Goal: Transaction & Acquisition: Purchase product/service

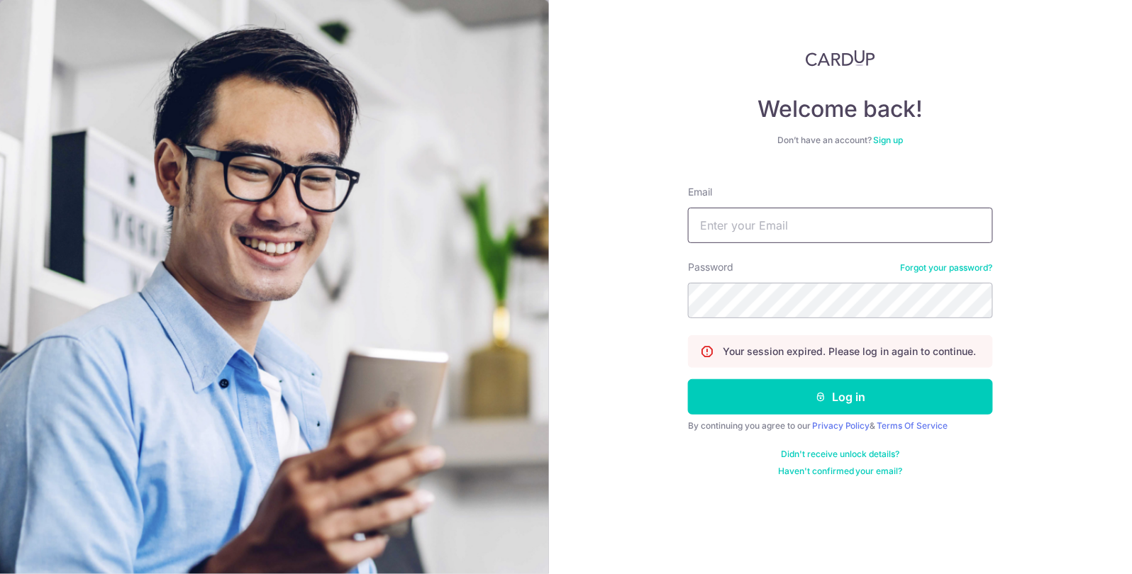
click at [840, 224] on input "Email" at bounding box center [840, 225] width 305 height 35
type input "admin@bonbon.com.sg"
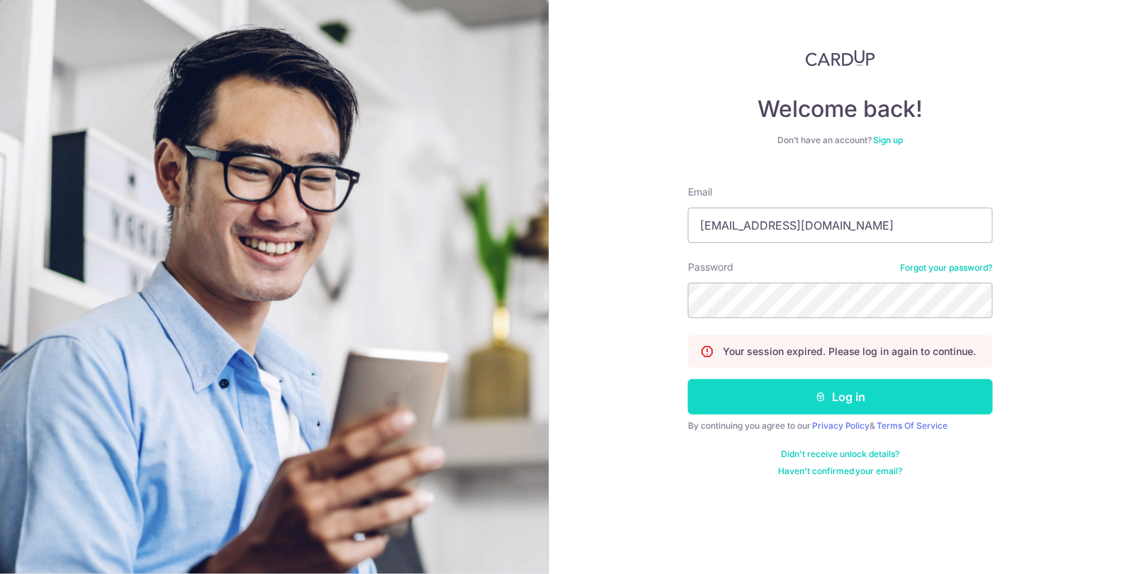
click at [882, 406] on button "Log in" at bounding box center [840, 396] width 305 height 35
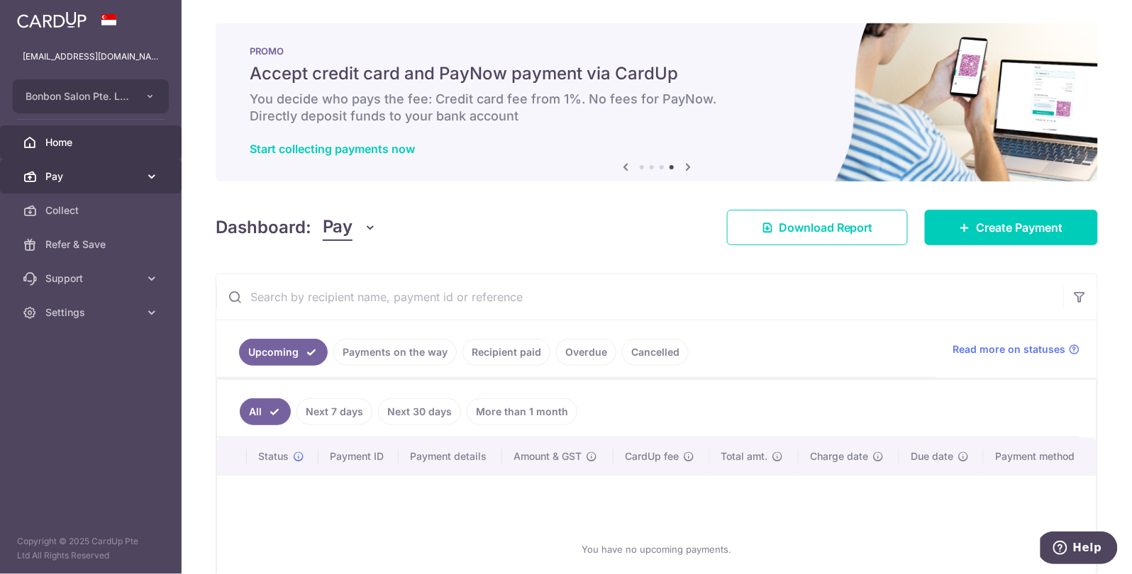
click at [110, 177] on span "Pay" at bounding box center [92, 176] width 94 height 14
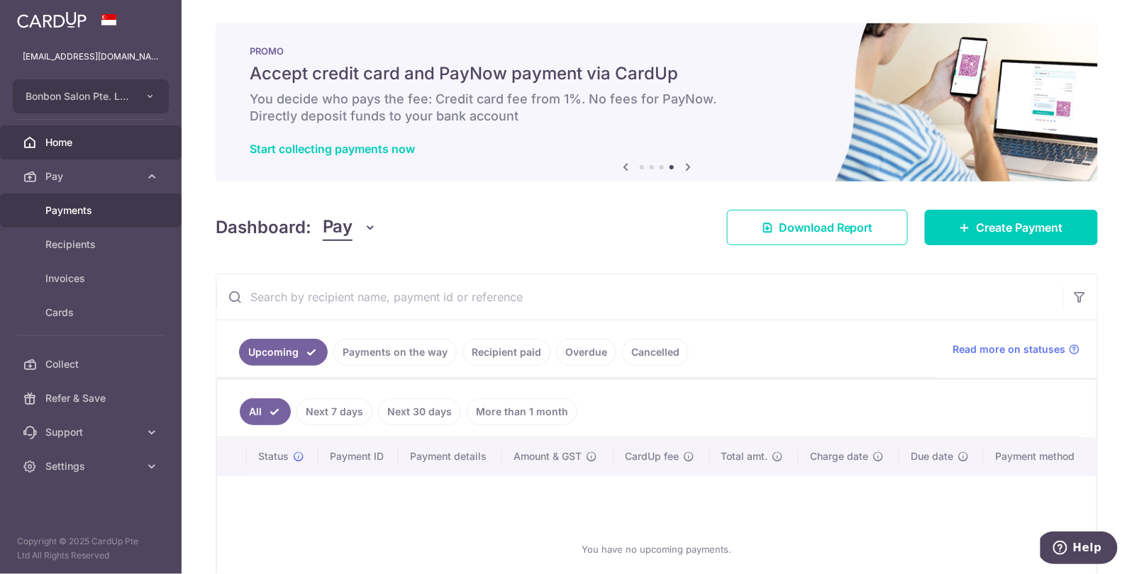
click at [123, 214] on span "Payments" at bounding box center [92, 211] width 94 height 14
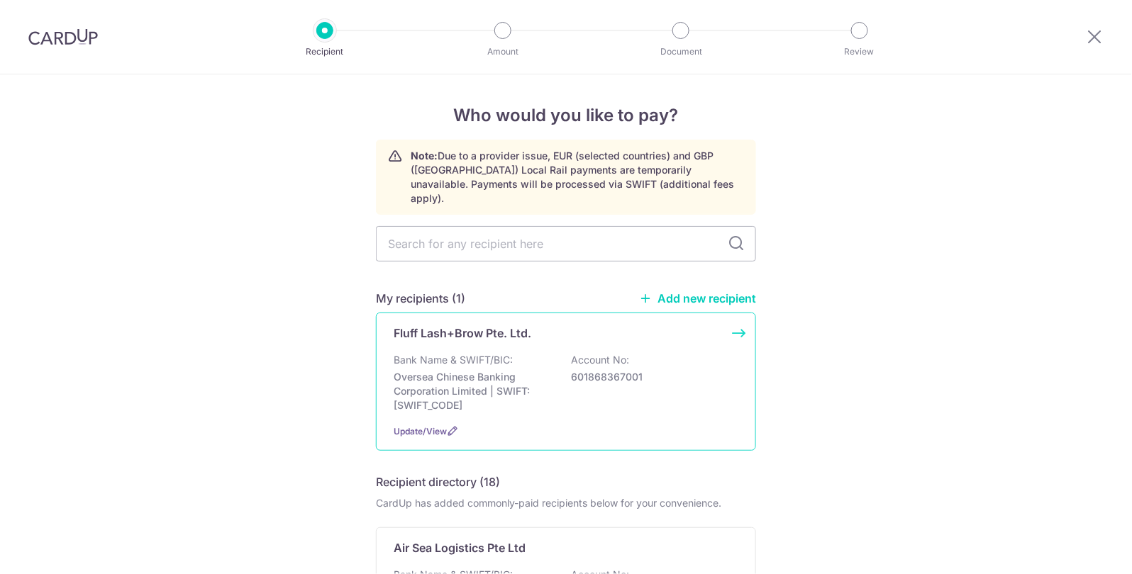
click at [707, 334] on div "Fluff Lash+Brow Pte. Ltd. Bank Name & SWIFT/BIC: Oversea Chinese Banking Corpor…" at bounding box center [566, 382] width 380 height 138
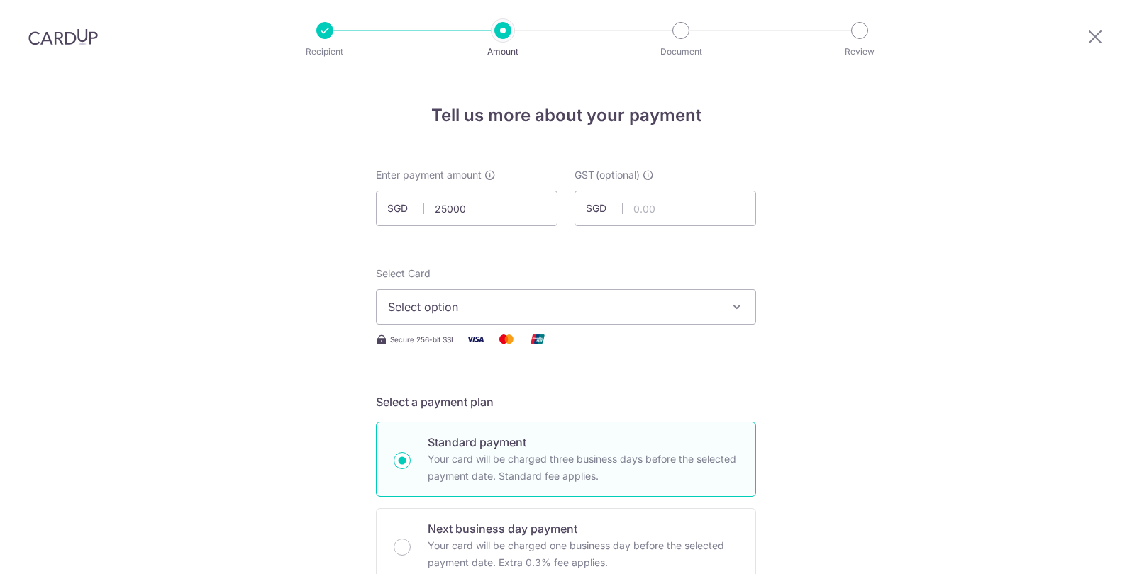
type input "25,000.00"
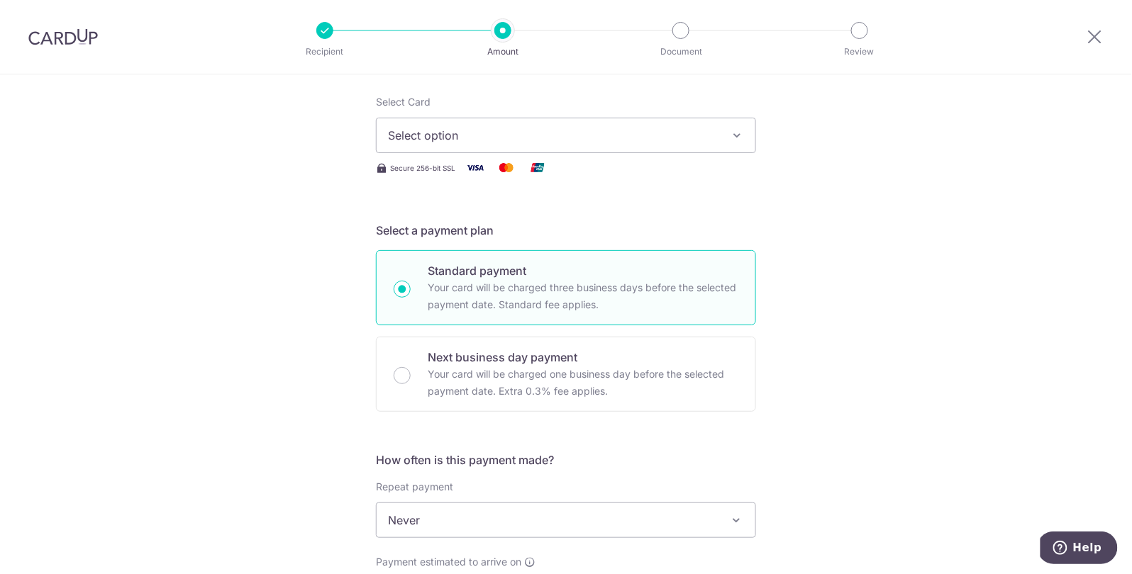
click at [527, 128] on span "Select option" at bounding box center [553, 135] width 330 height 17
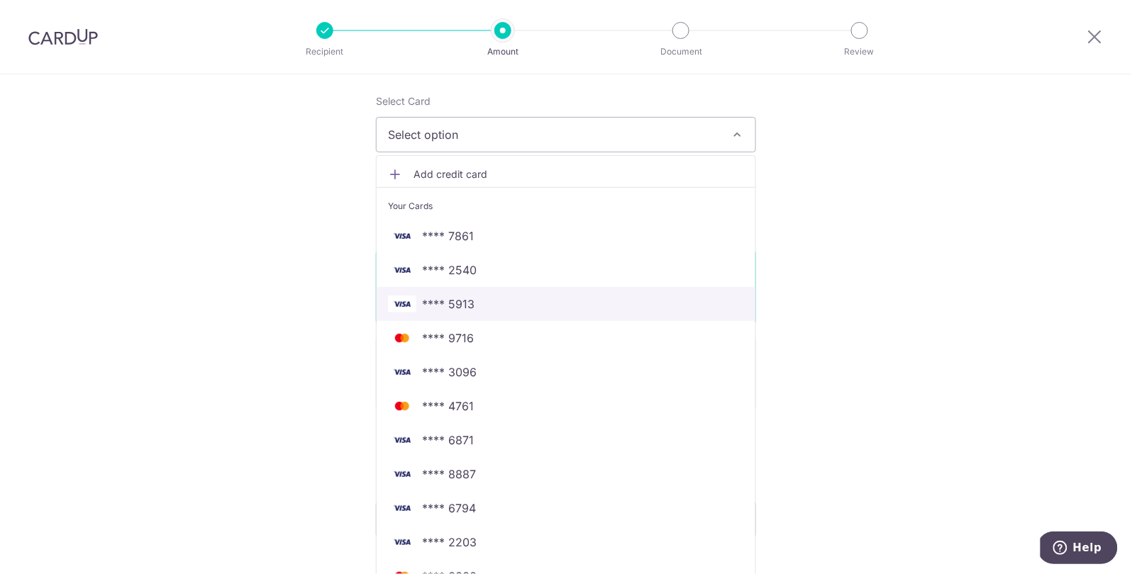
scroll to position [447, 0]
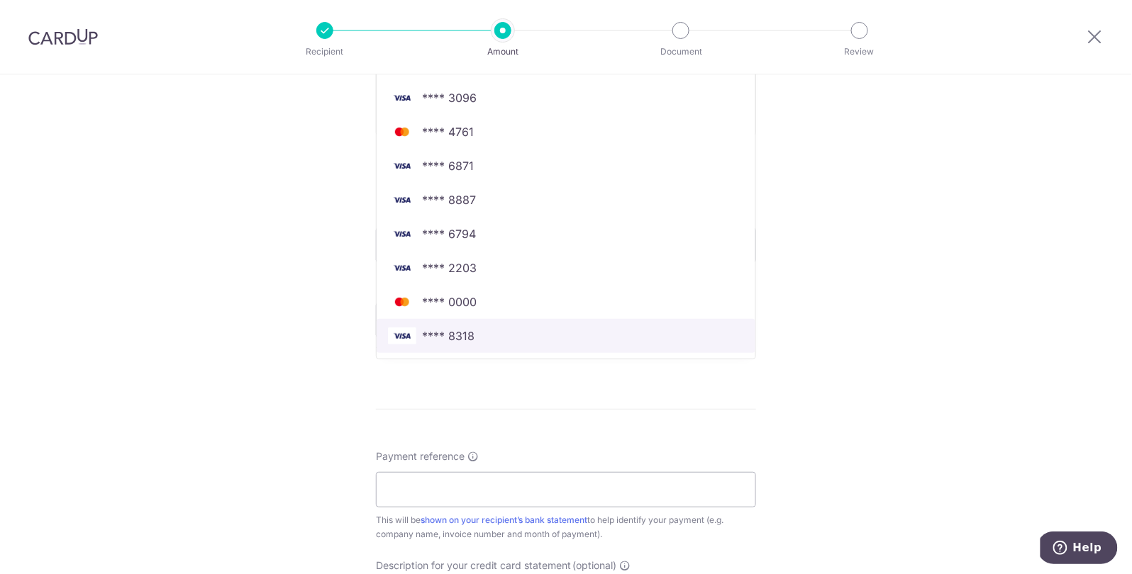
click at [503, 338] on span "**** 8318" at bounding box center [566, 336] width 356 height 17
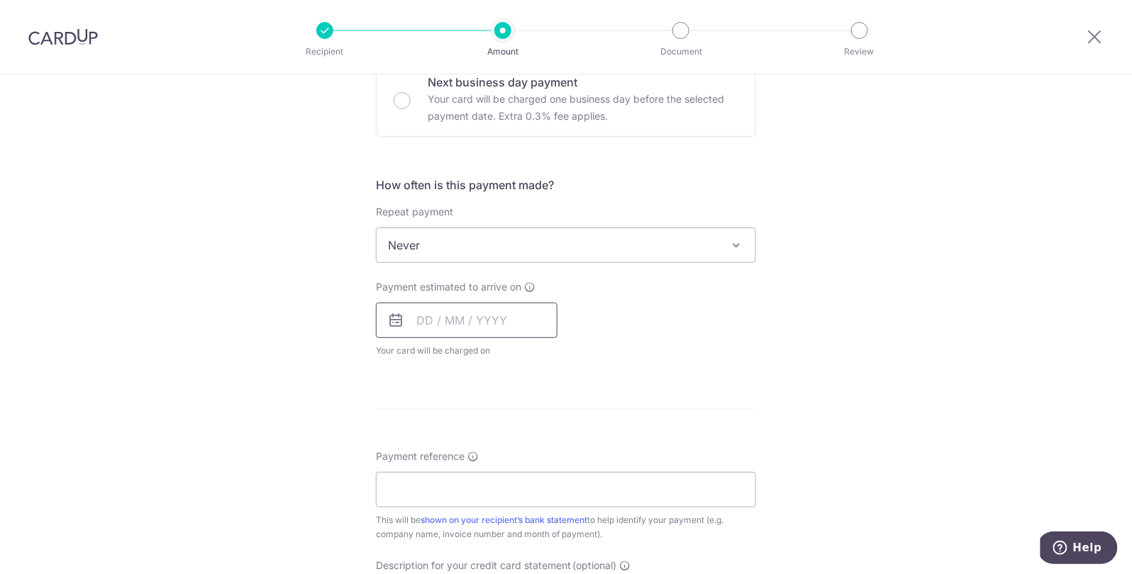
click at [455, 323] on input "text" at bounding box center [467, 320] width 182 height 35
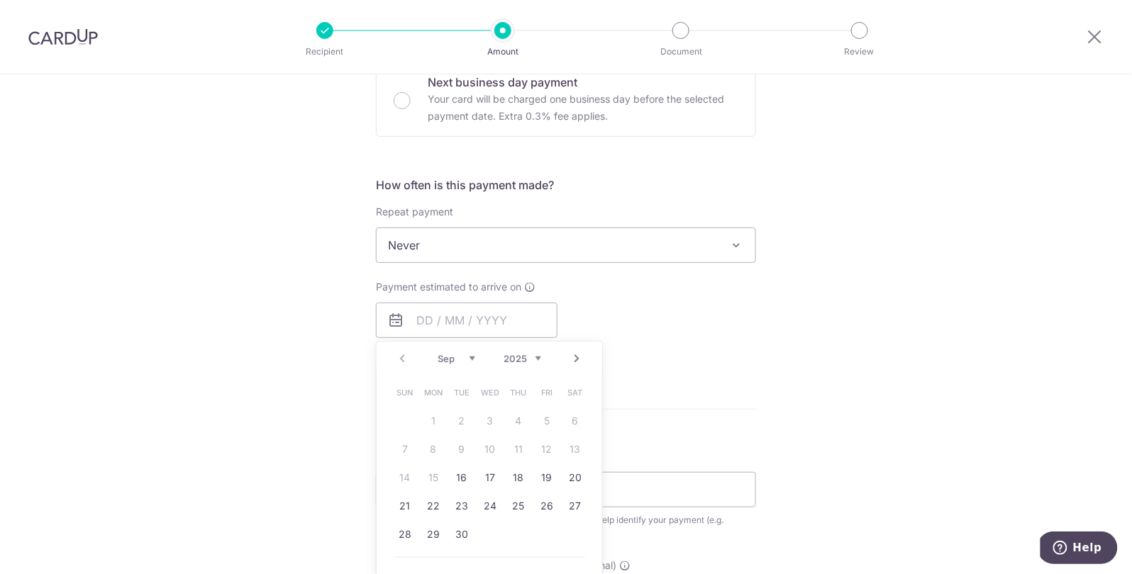
click at [398, 98] on input "Next business day payment Your card will be charged one business day before the…" at bounding box center [402, 100] width 17 height 17
radio input "true"
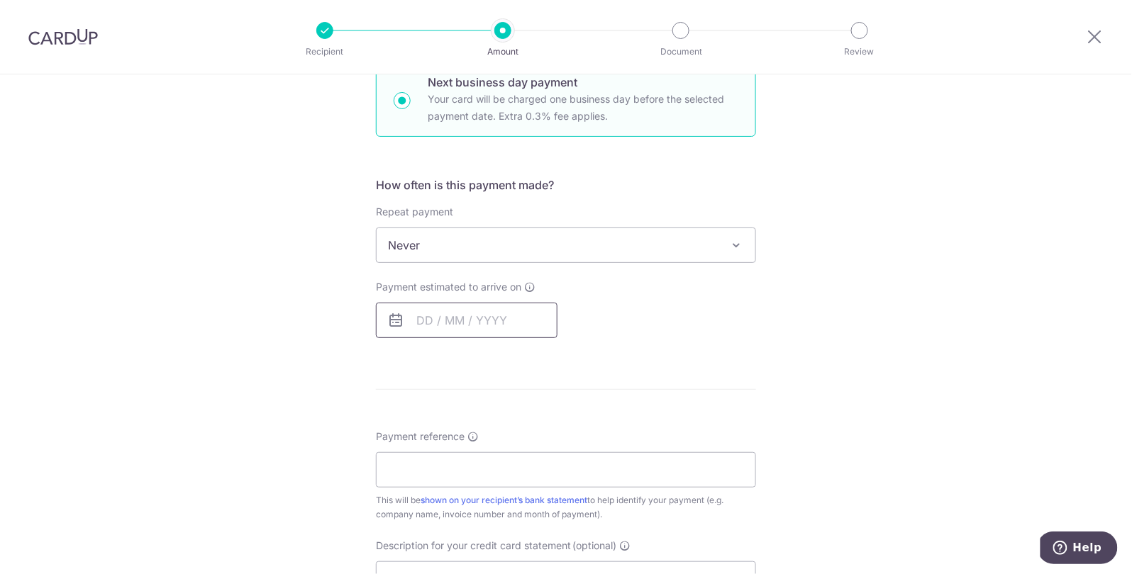
click at [436, 316] on input "text" at bounding box center [467, 320] width 182 height 35
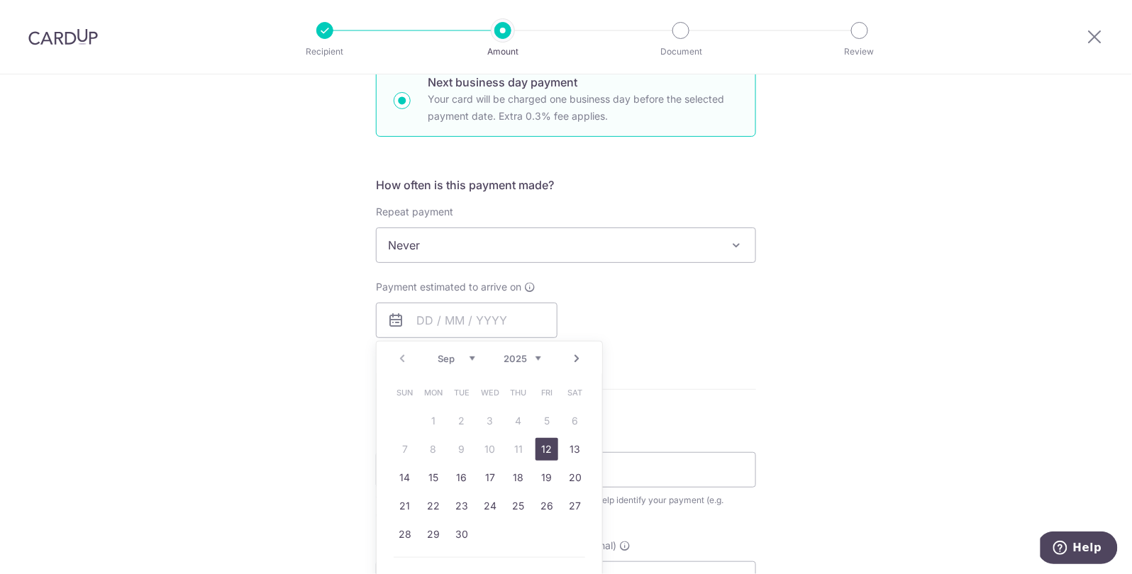
click at [546, 455] on link "12" at bounding box center [546, 449] width 23 height 23
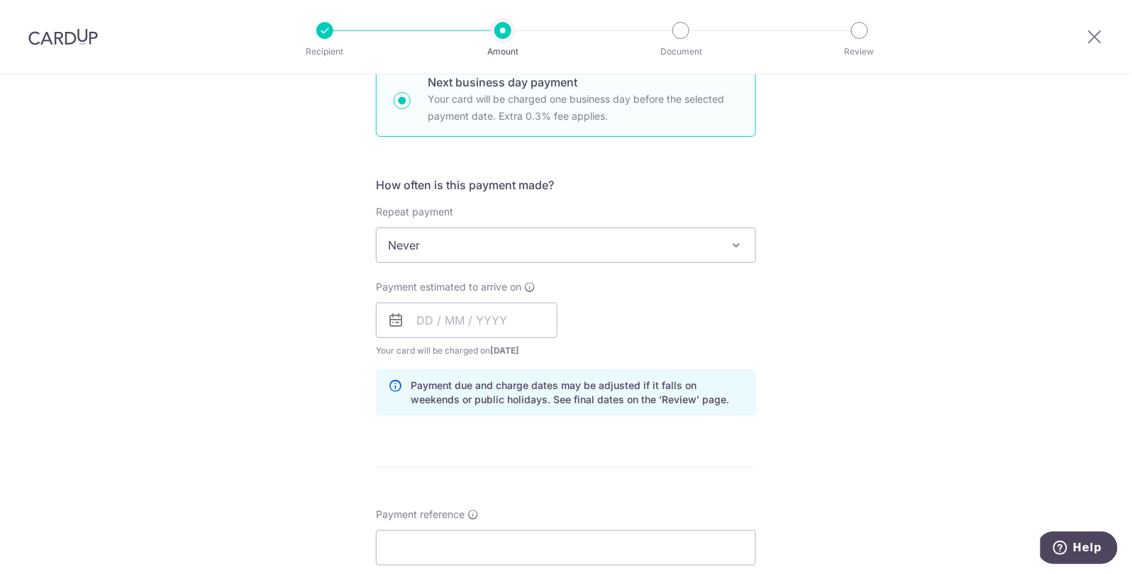
type input "12/09/2025"
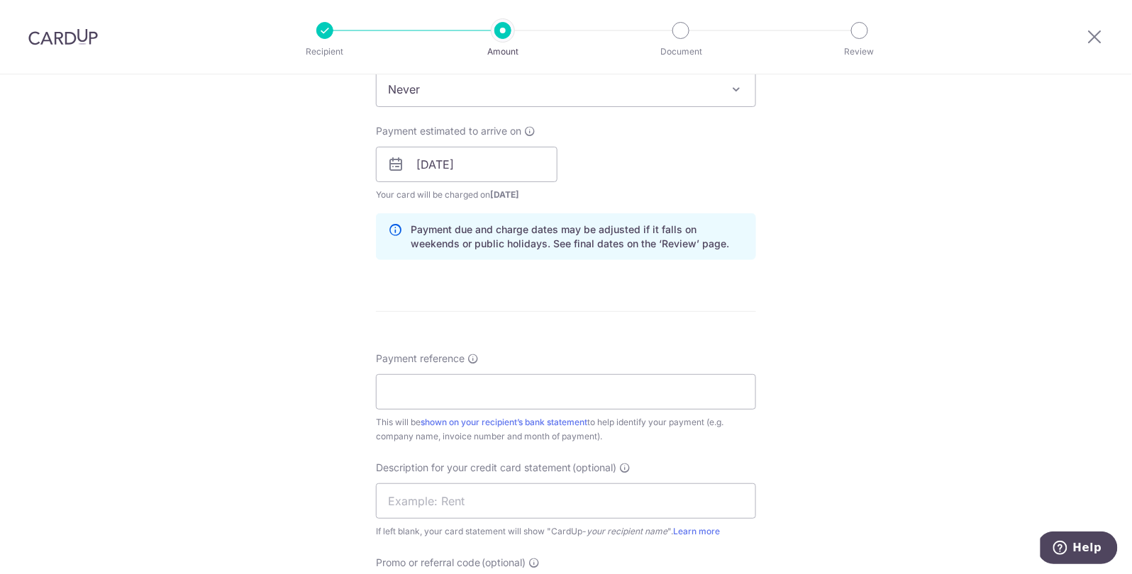
scroll to position [611, 0]
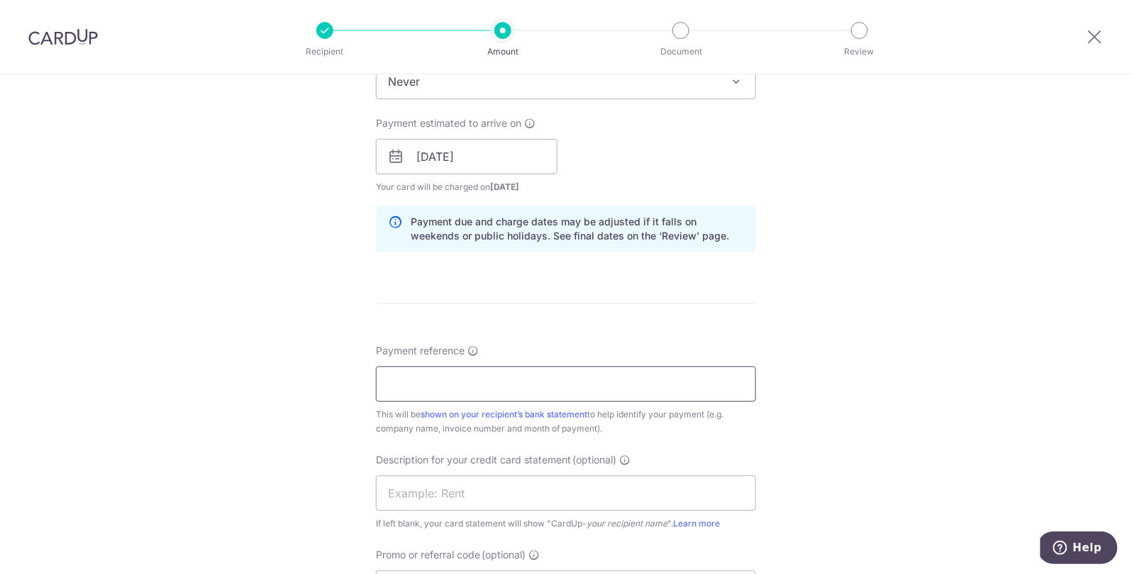
click at [608, 388] on input "Payment reference" at bounding box center [566, 384] width 380 height 35
type input "supplier invoice"
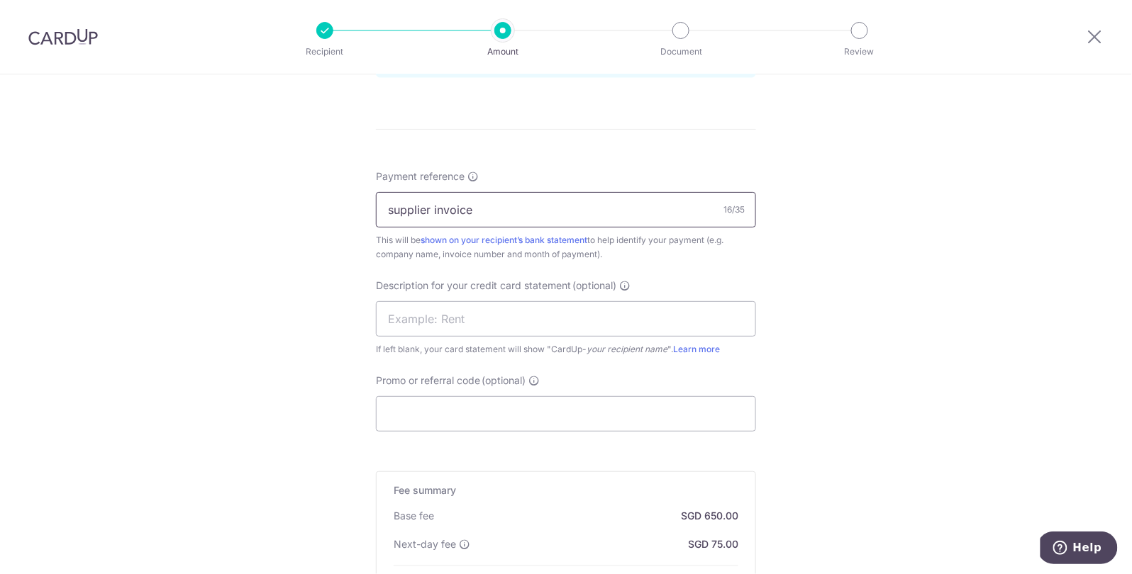
scroll to position [789, 0]
click at [608, 401] on input "Promo or referral code (optional)" at bounding box center [566, 409] width 380 height 35
type input "JEN175"
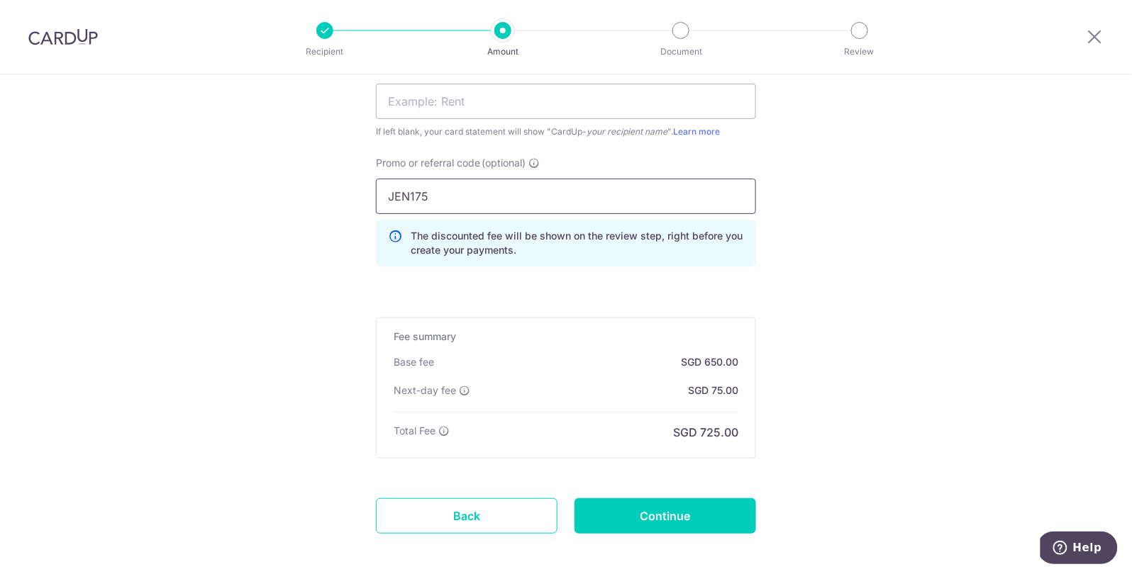
scroll to position [1069, 0]
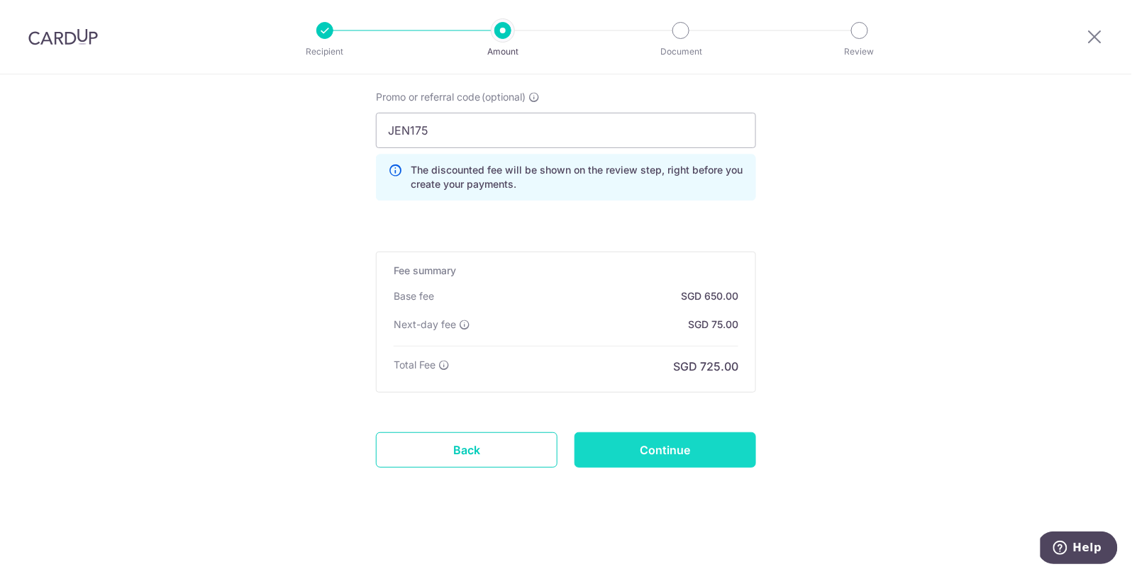
click at [681, 456] on input "Continue" at bounding box center [665, 450] width 182 height 35
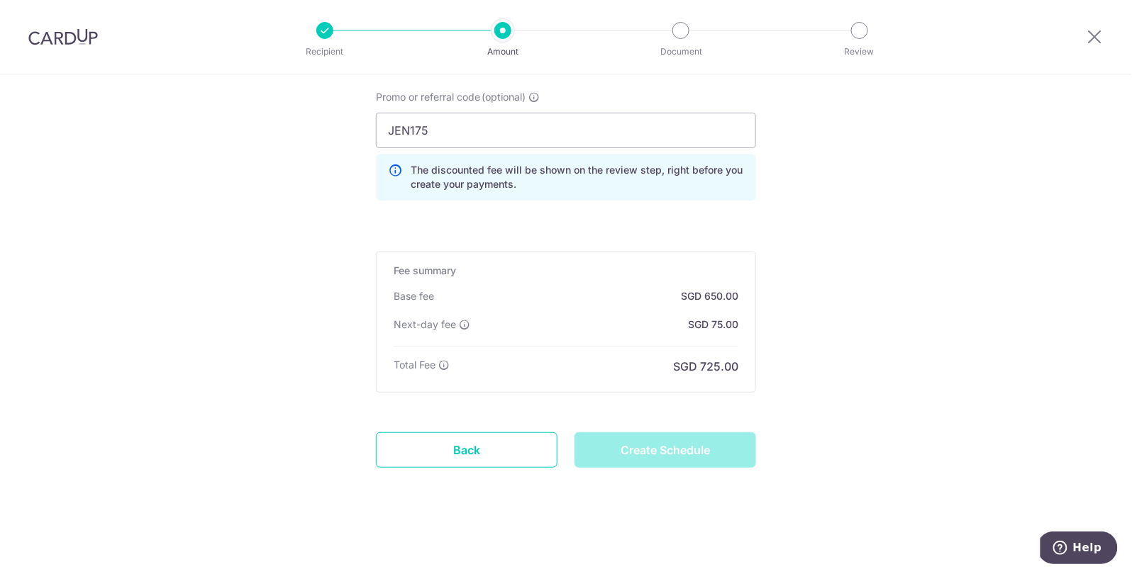
type input "Create Schedule"
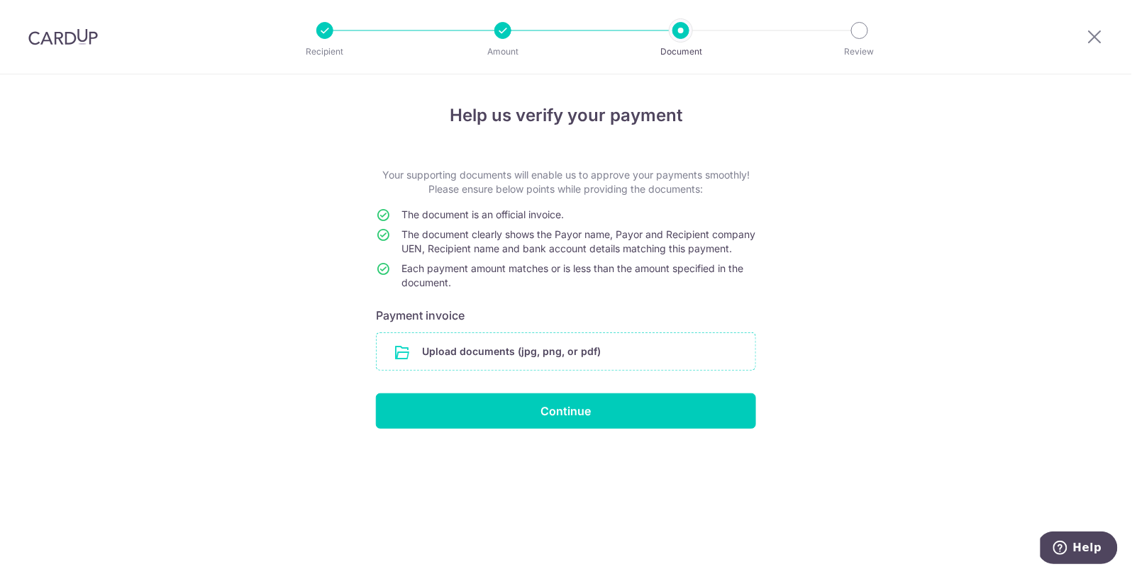
click at [547, 361] on input "file" at bounding box center [566, 351] width 379 height 37
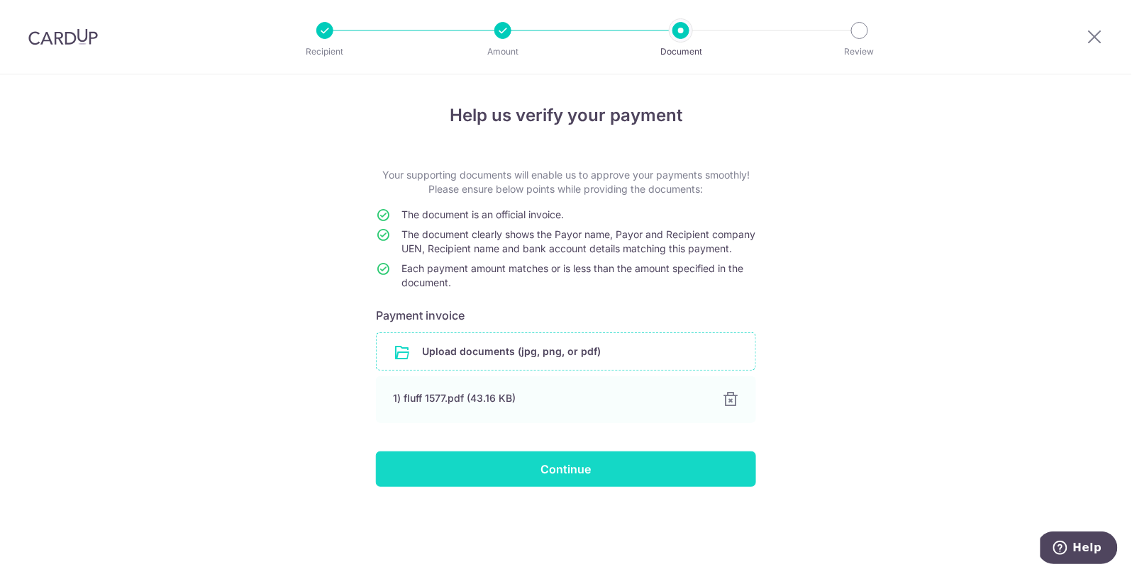
click at [474, 484] on input "Continue" at bounding box center [566, 469] width 380 height 35
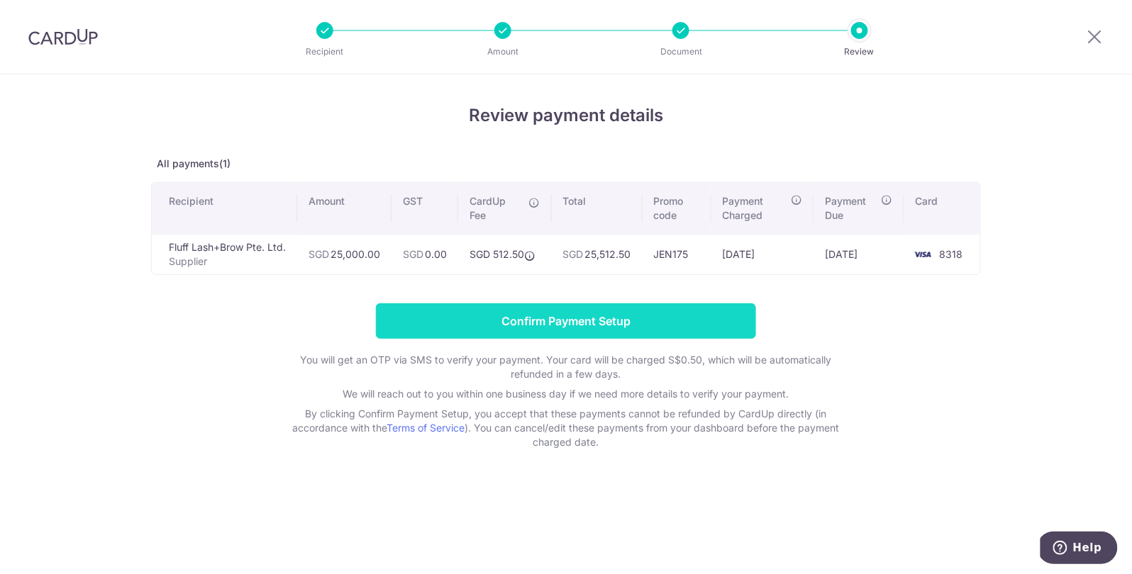
click at [603, 325] on input "Confirm Payment Setup" at bounding box center [566, 320] width 380 height 35
